Goal: Task Accomplishment & Management: Complete application form

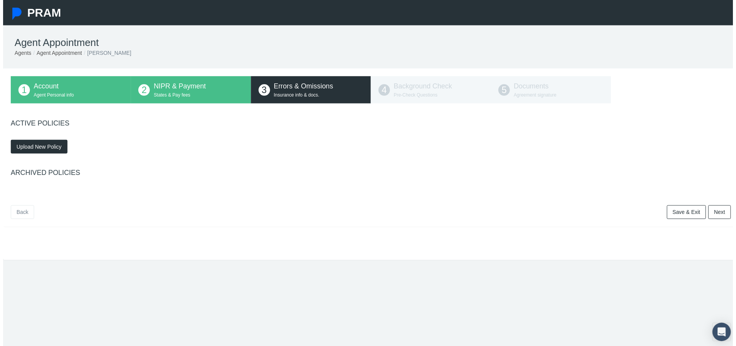
click at [25, 149] on span "Upload New Policy" at bounding box center [37, 148] width 46 height 6
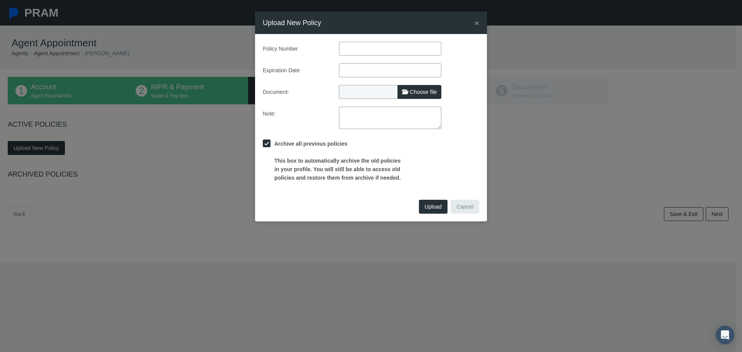
click at [362, 49] on input "text" at bounding box center [390, 49] width 102 height 14
click at [367, 48] on input "text" at bounding box center [390, 49] width 102 height 14
type input "MKLM7PLCA0015105"
click at [390, 73] on input "text" at bounding box center [390, 70] width 102 height 14
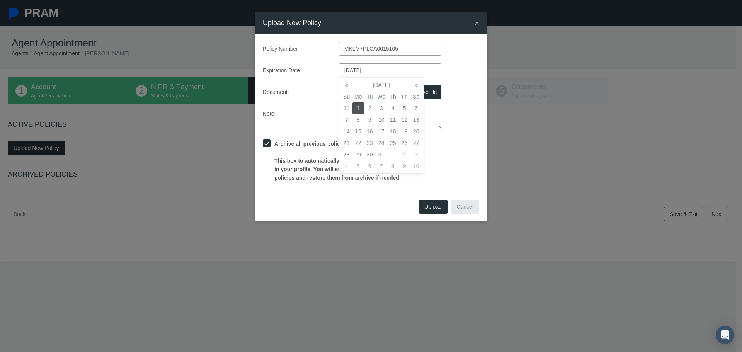
type input "[DATE]"
click at [463, 74] on div "Expiration Date [DATE]" at bounding box center [371, 70] width 228 height 14
click at [415, 89] on span "Choose file" at bounding box center [423, 92] width 27 height 6
click at [415, 89] on input "Choose file" at bounding box center [390, 90] width 102 height 11
type input "C:\fakepath\2025 E&O.pdf"
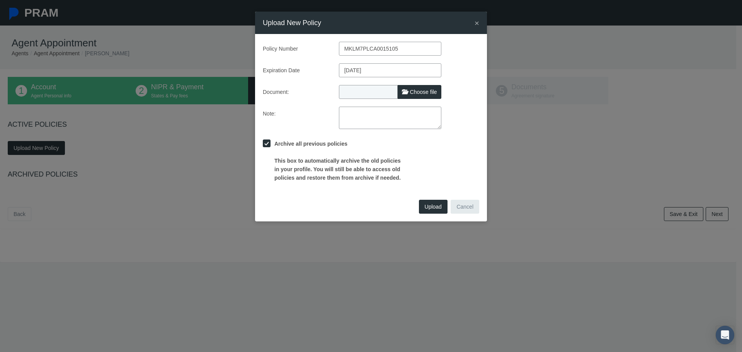
type input "2025 E&O.pdf"
click at [429, 204] on span "Upload" at bounding box center [433, 207] width 17 height 6
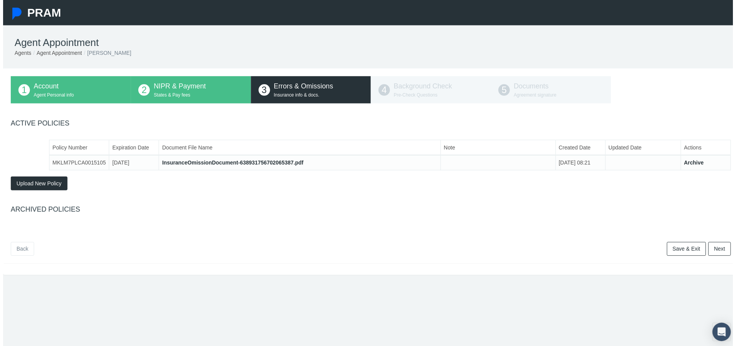
click at [713, 252] on link "Next" at bounding box center [722, 251] width 23 height 14
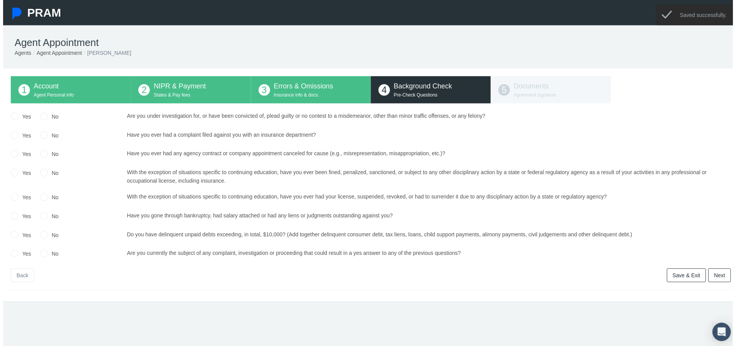
click at [46, 124] on div "Yes No Upload Document No No" at bounding box center [371, 187] width 726 height 149
click at [43, 119] on input "No" at bounding box center [41, 117] width 8 height 8
radio input "true"
click at [45, 137] on input "No" at bounding box center [41, 136] width 8 height 8
radio input "true"
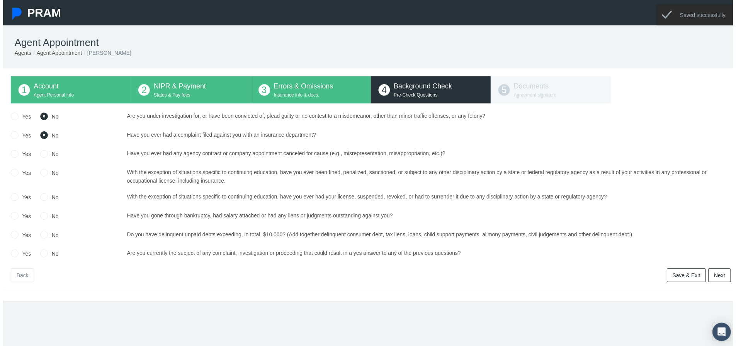
click at [41, 156] on input "No" at bounding box center [41, 155] width 8 height 8
radio input "true"
click at [39, 173] on input "No" at bounding box center [41, 174] width 8 height 8
radio input "true"
click at [41, 199] on input "No" at bounding box center [41, 198] width 8 height 8
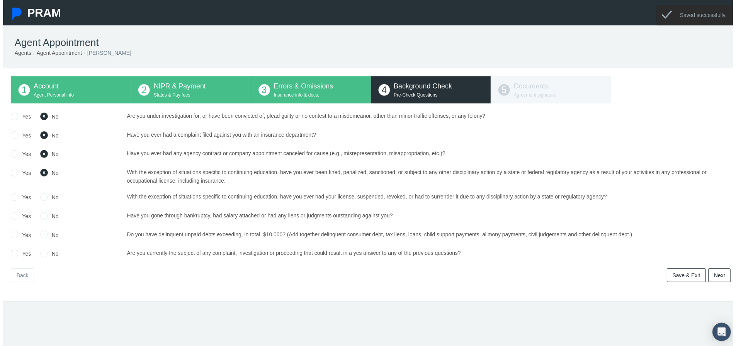
radio input "true"
click at [41, 218] on input "No" at bounding box center [41, 217] width 8 height 8
radio input "true"
click at [45, 240] on label "No" at bounding box center [50, 237] width 11 height 8
click at [39, 240] on input "No" at bounding box center [41, 236] width 8 height 8
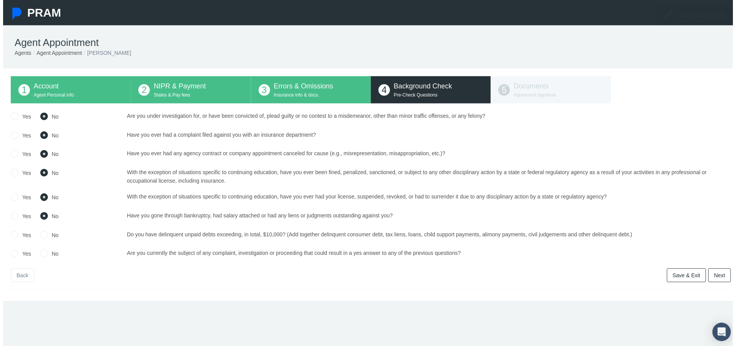
radio input "true"
click at [43, 253] on input "No" at bounding box center [41, 255] width 8 height 8
radio input "true"
click at [715, 279] on link "Next" at bounding box center [722, 278] width 23 height 14
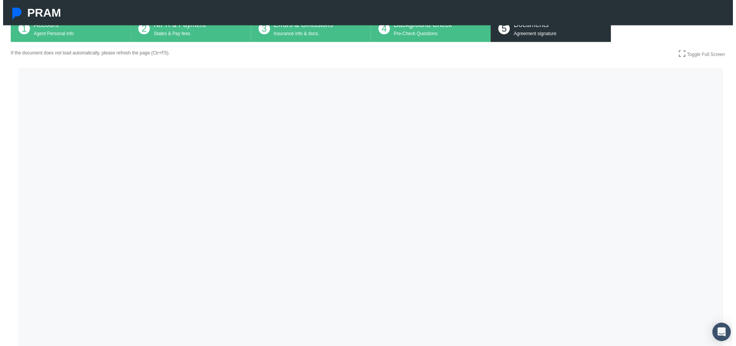
scroll to position [116, 0]
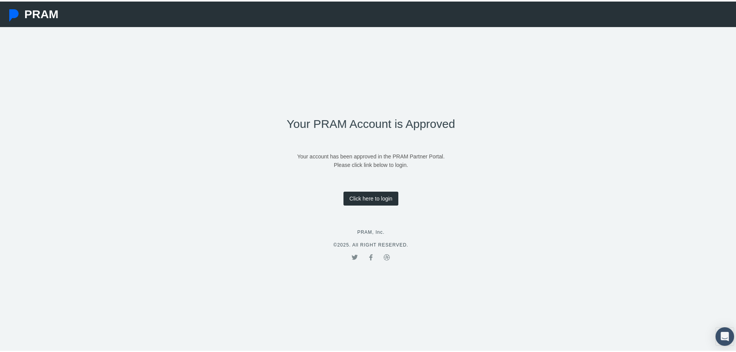
click at [372, 194] on link "Click here to login" at bounding box center [370, 197] width 54 height 14
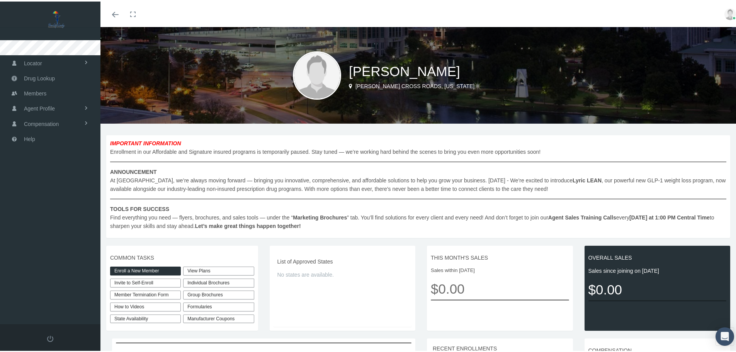
click at [309, 79] on img at bounding box center [317, 74] width 48 height 48
click at [32, 76] on span "Drug Lookup" at bounding box center [39, 77] width 31 height 15
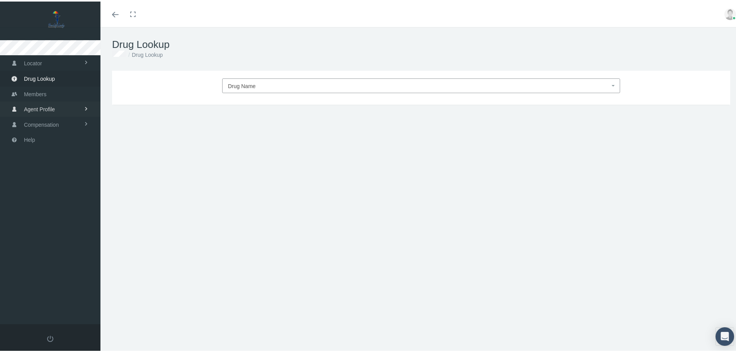
click at [36, 110] on span "Agent Profile" at bounding box center [39, 107] width 31 height 15
click at [44, 141] on span "Compensation" at bounding box center [41, 140] width 35 height 15
click at [44, 141] on span "Compensation Summary" at bounding box center [51, 139] width 59 height 13
